Goal: Information Seeking & Learning: Learn about a topic

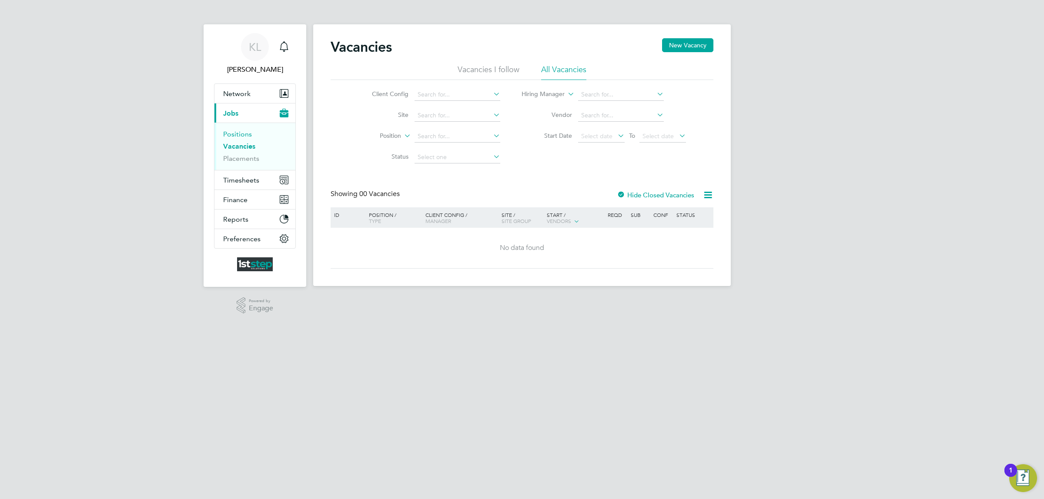
click at [239, 135] on link "Positions" at bounding box center [237, 134] width 29 height 8
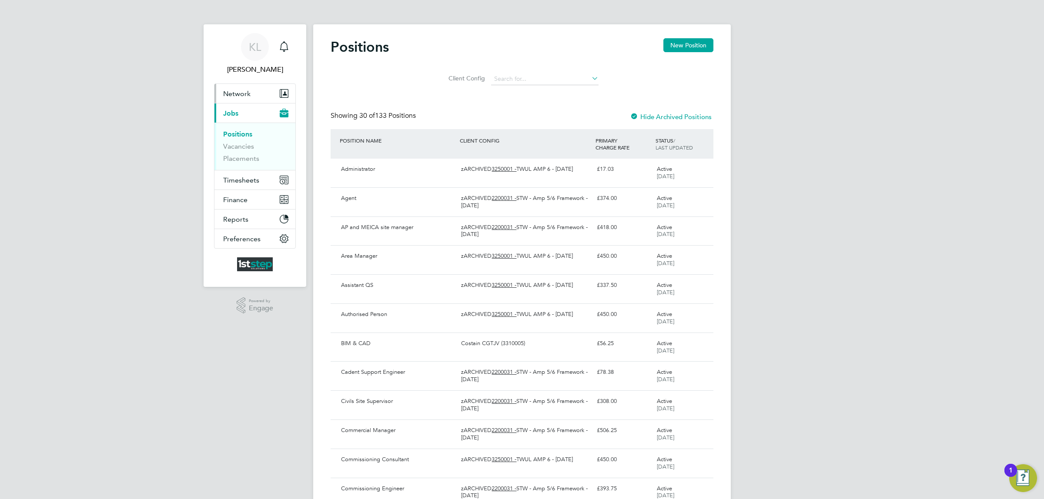
click at [244, 94] on span "Network" at bounding box center [236, 94] width 27 height 8
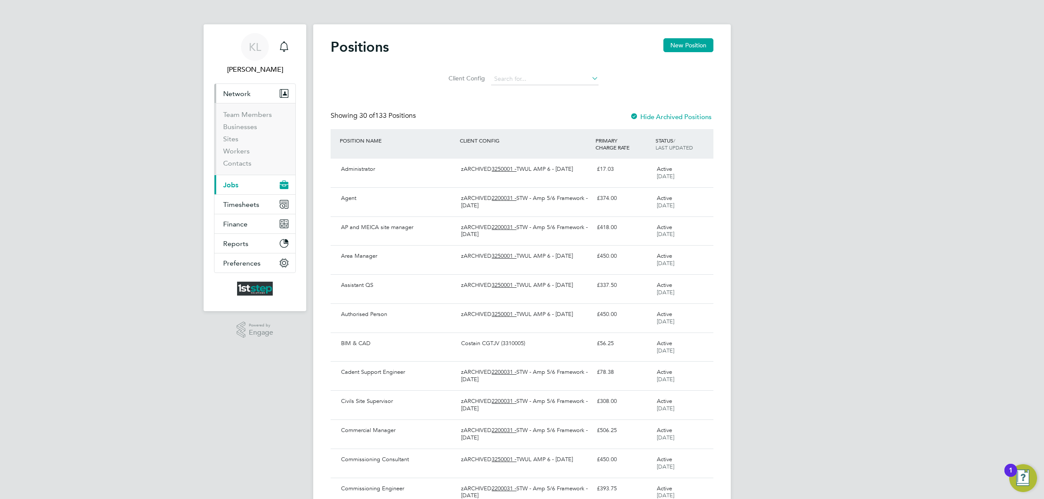
click at [243, 96] on span "Network" at bounding box center [236, 94] width 27 height 8
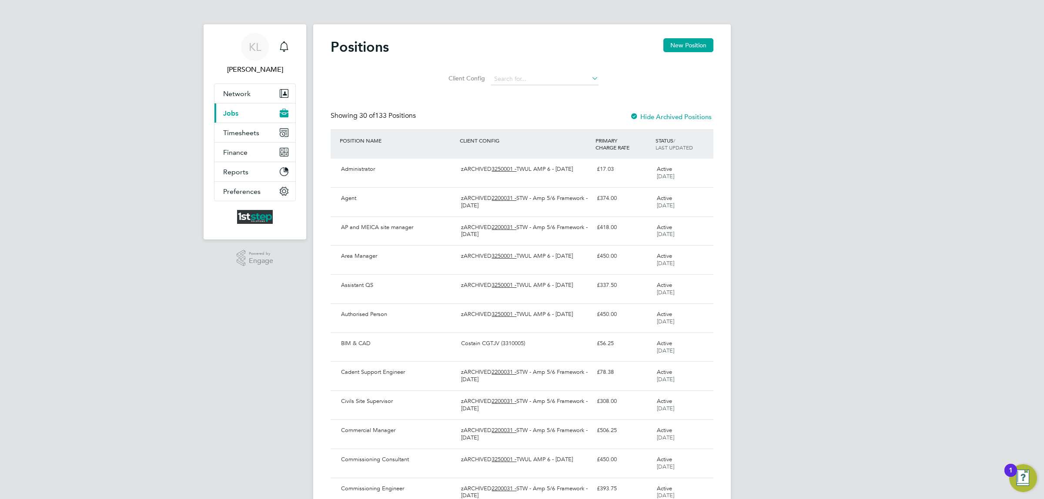
click at [236, 117] on button "Current page: Jobs" at bounding box center [255, 113] width 81 height 19
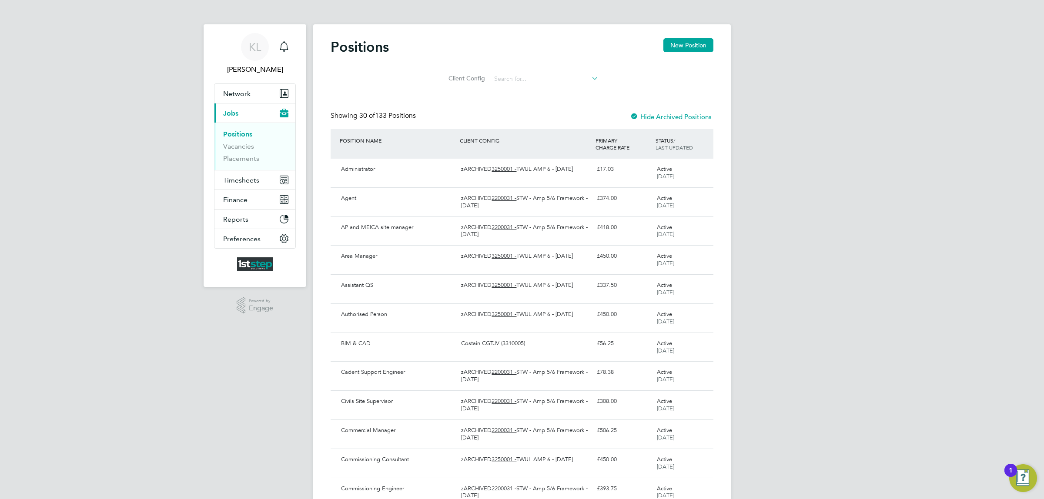
click at [238, 133] on link "Positions" at bounding box center [237, 134] width 29 height 8
click at [553, 80] on input at bounding box center [544, 79] width 107 height 12
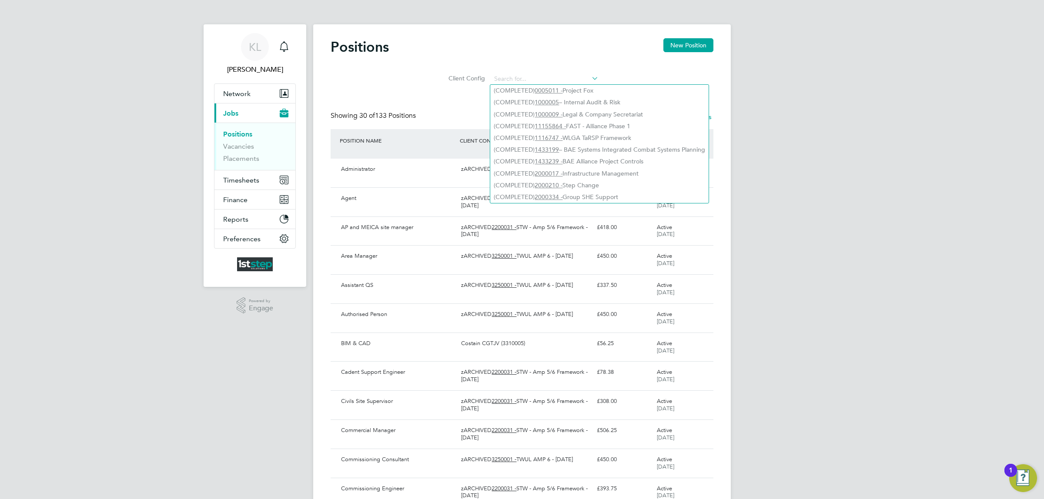
click at [436, 86] on li "Client Config" at bounding box center [522, 79] width 174 height 21
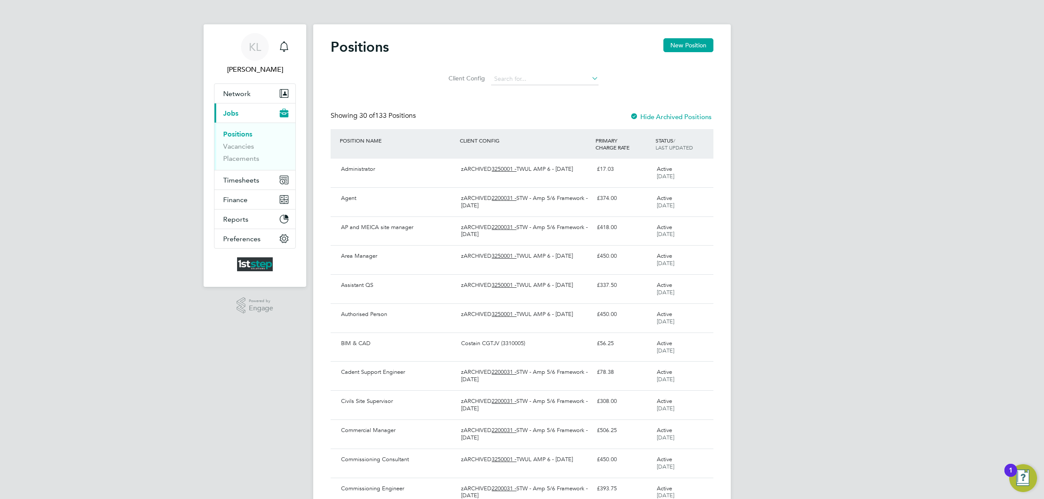
click at [667, 142] on div "STATUS / LAST UPDATED" at bounding box center [684, 144] width 60 height 23
click at [667, 144] on span "LAST UPDATED" at bounding box center [674, 147] width 37 height 7
click at [667, 139] on div "STATUS / LAST UPDATED" at bounding box center [684, 144] width 60 height 23
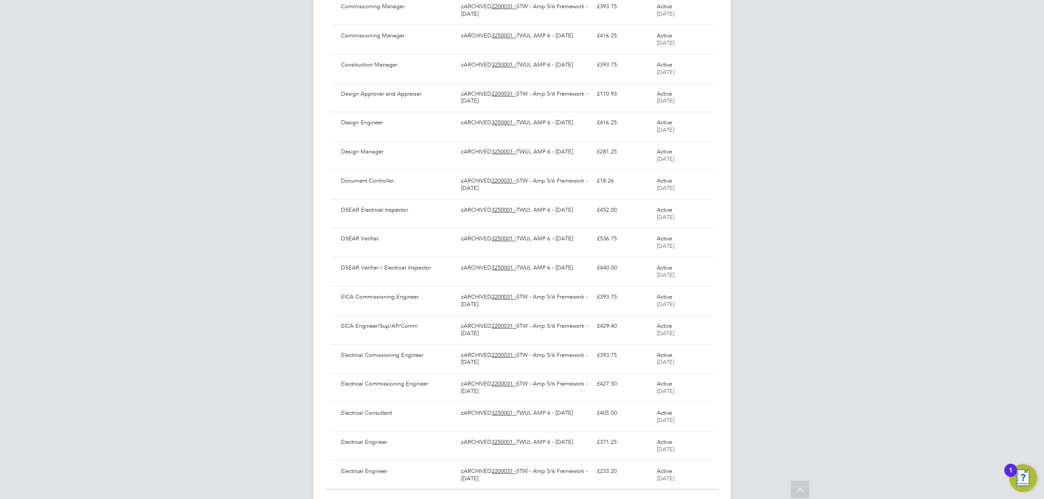
scroll to position [590, 0]
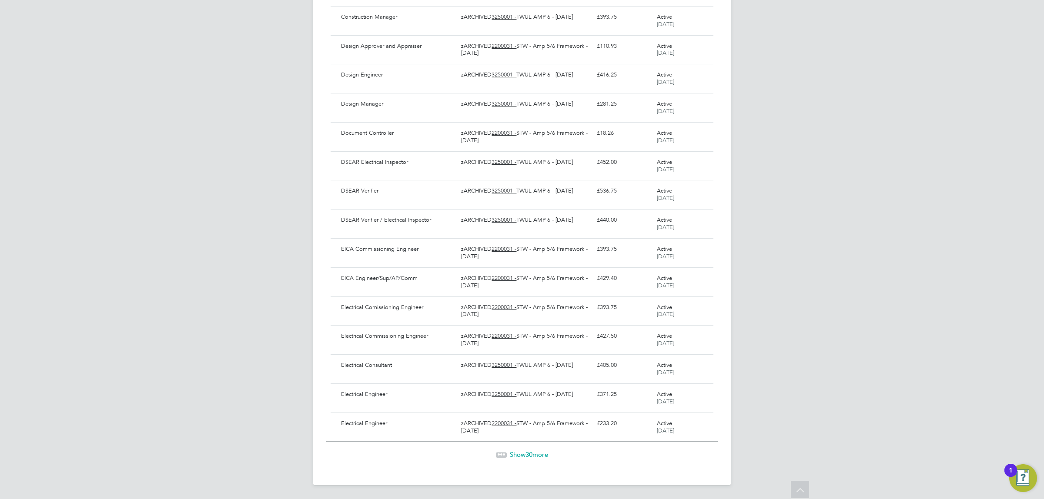
click at [525, 455] on span "Show 30 more" at bounding box center [529, 455] width 38 height 8
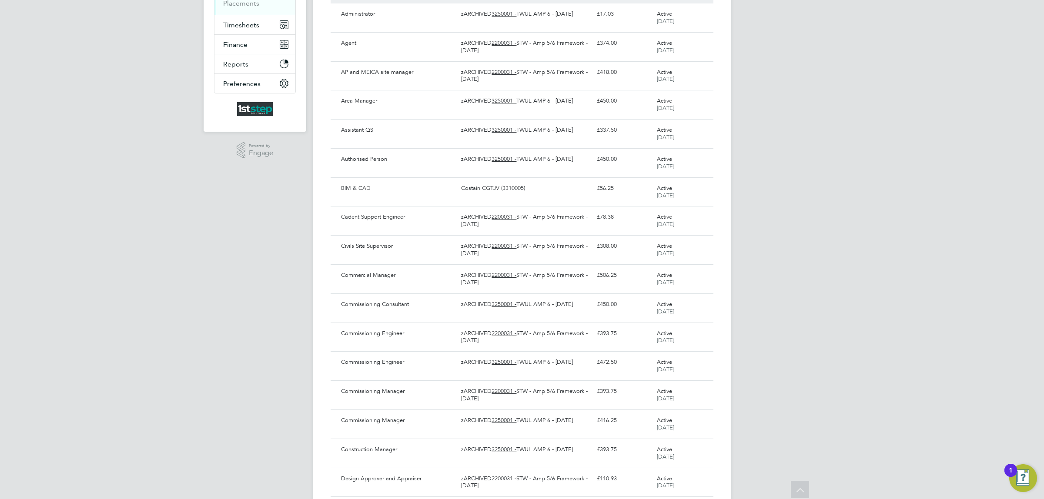
scroll to position [0, 0]
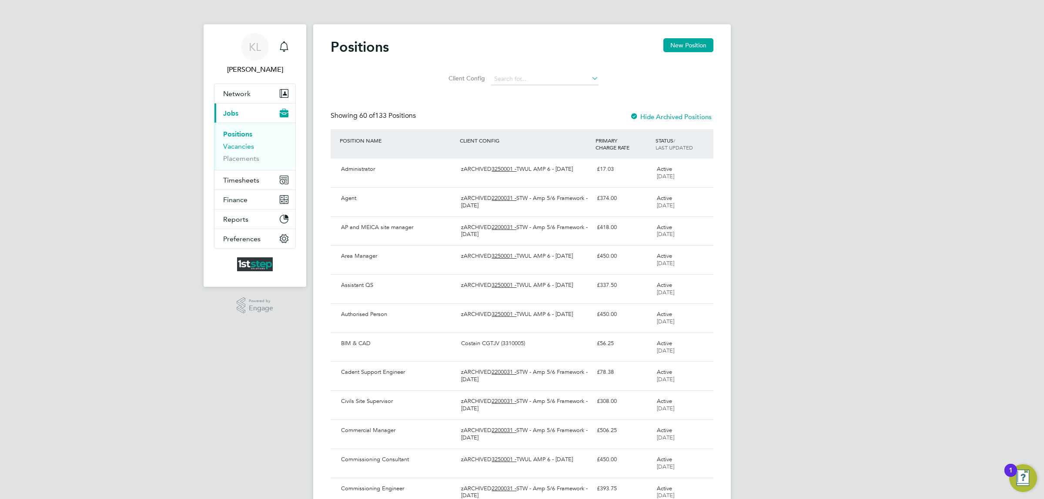
click at [247, 149] on link "Vacancies" at bounding box center [238, 146] width 31 height 8
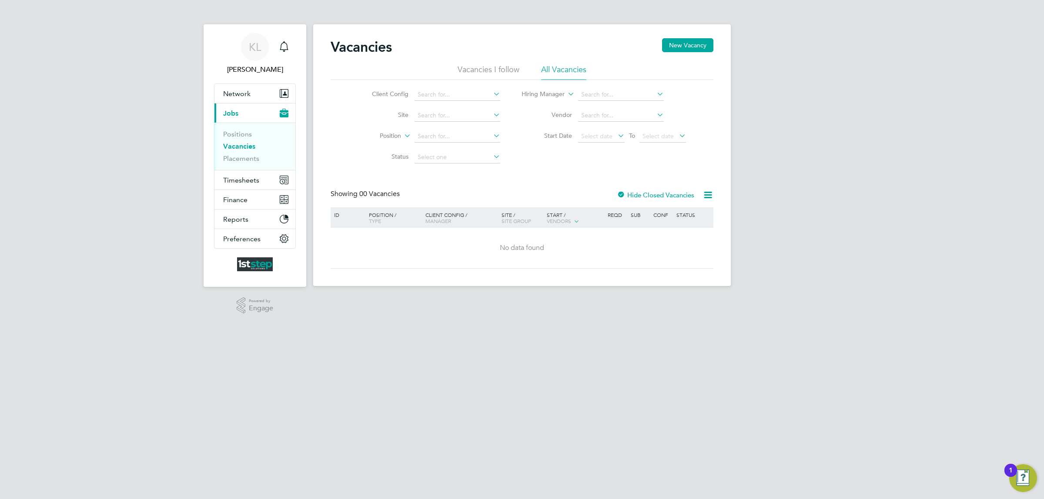
click at [488, 72] on li "Vacancies I follow" at bounding box center [489, 72] width 62 height 16
click at [577, 64] on div "Vacancies New Vacancy" at bounding box center [522, 51] width 383 height 26
click at [573, 66] on li "All Vacancies" at bounding box center [563, 72] width 45 height 16
click at [622, 194] on div at bounding box center [621, 195] width 9 height 9
